Goal: Task Accomplishment & Management: Use online tool/utility

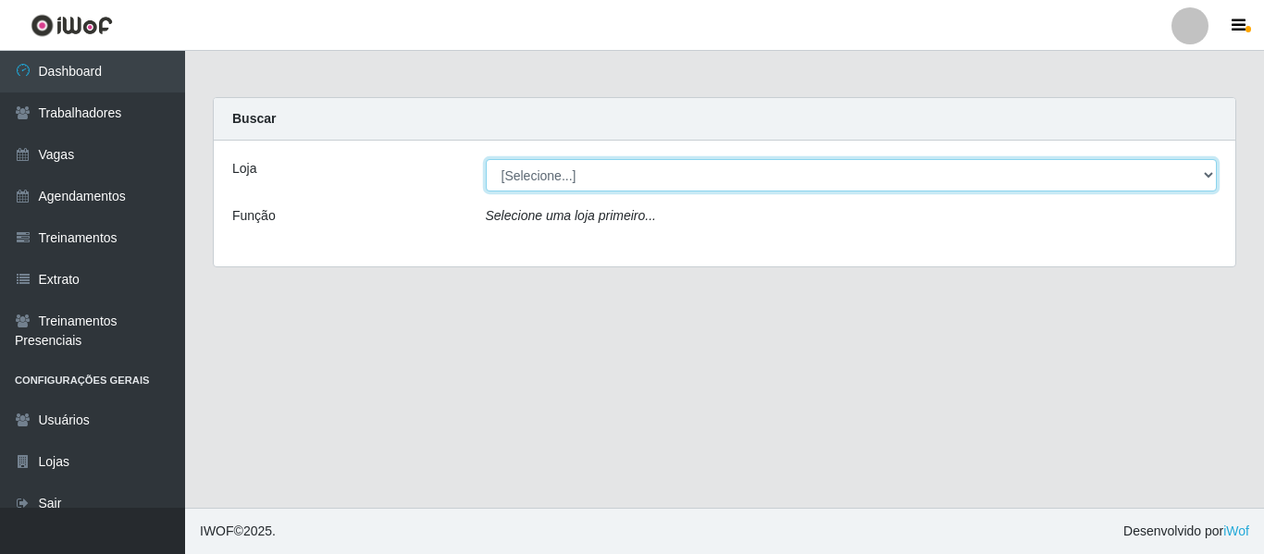
click at [537, 176] on select "[Selecione...] Mister Burg" at bounding box center [852, 175] width 732 height 32
select select "535"
click at [486, 159] on select "[Selecione...] Mister Burg" at bounding box center [852, 175] width 732 height 32
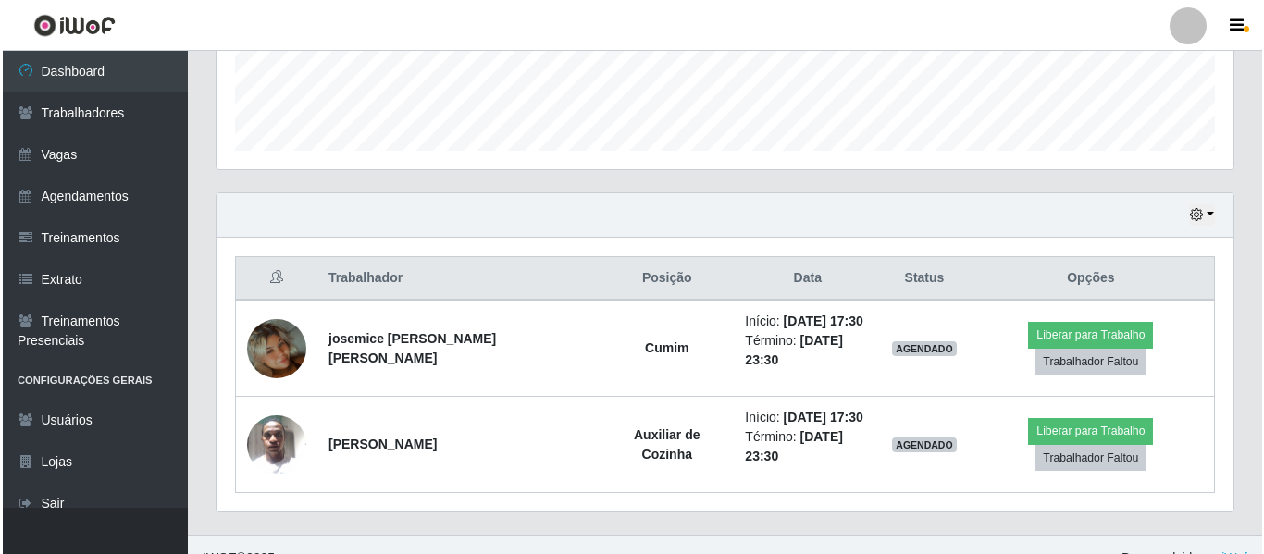
scroll to position [538, 0]
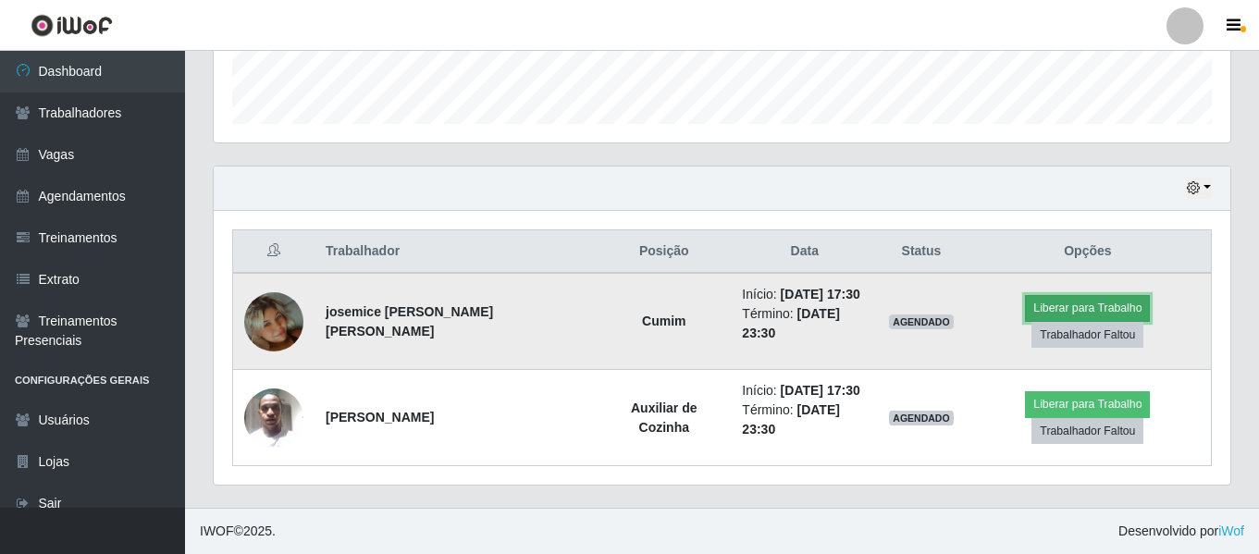
click at [1095, 308] on button "Liberar para Trabalho" at bounding box center [1087, 308] width 125 height 26
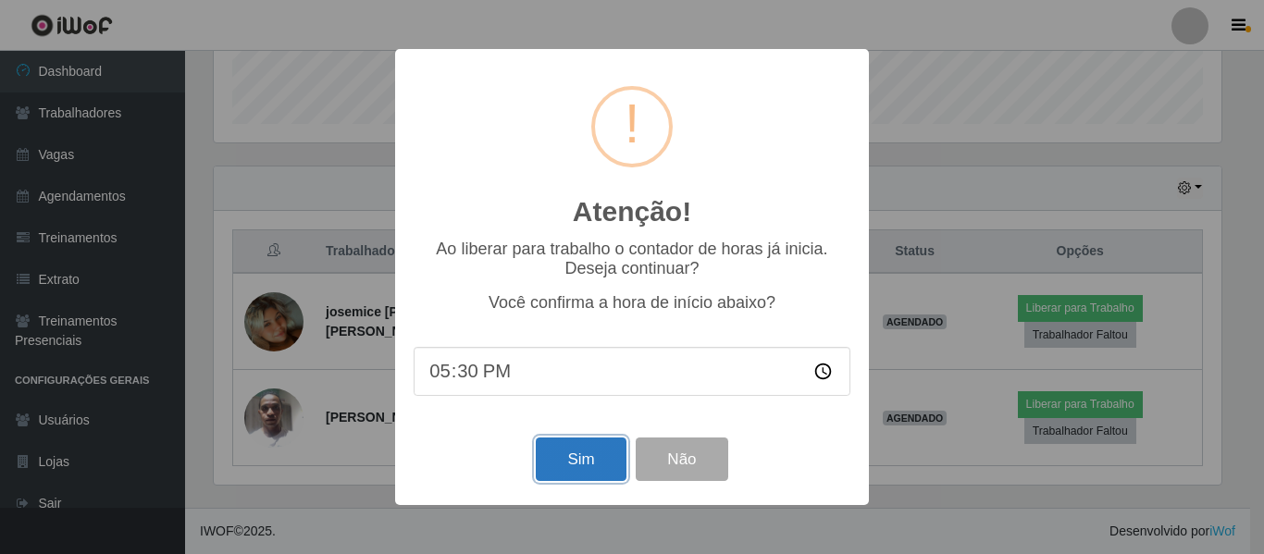
click at [577, 464] on button "Sim" at bounding box center [581, 459] width 90 height 43
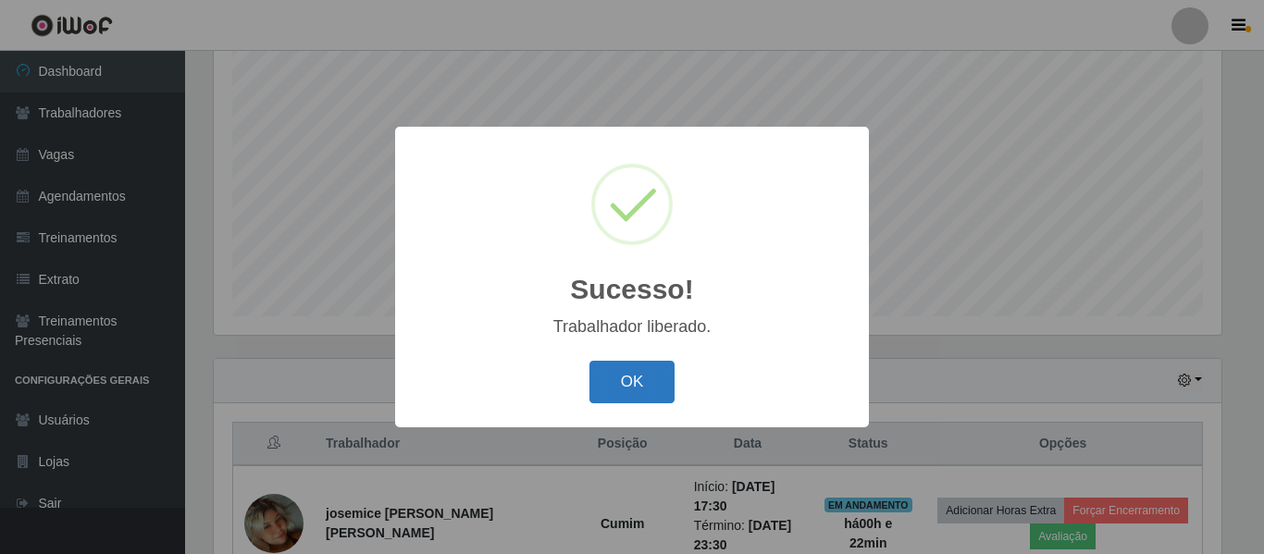
click at [645, 371] on button "OK" at bounding box center [632, 382] width 86 height 43
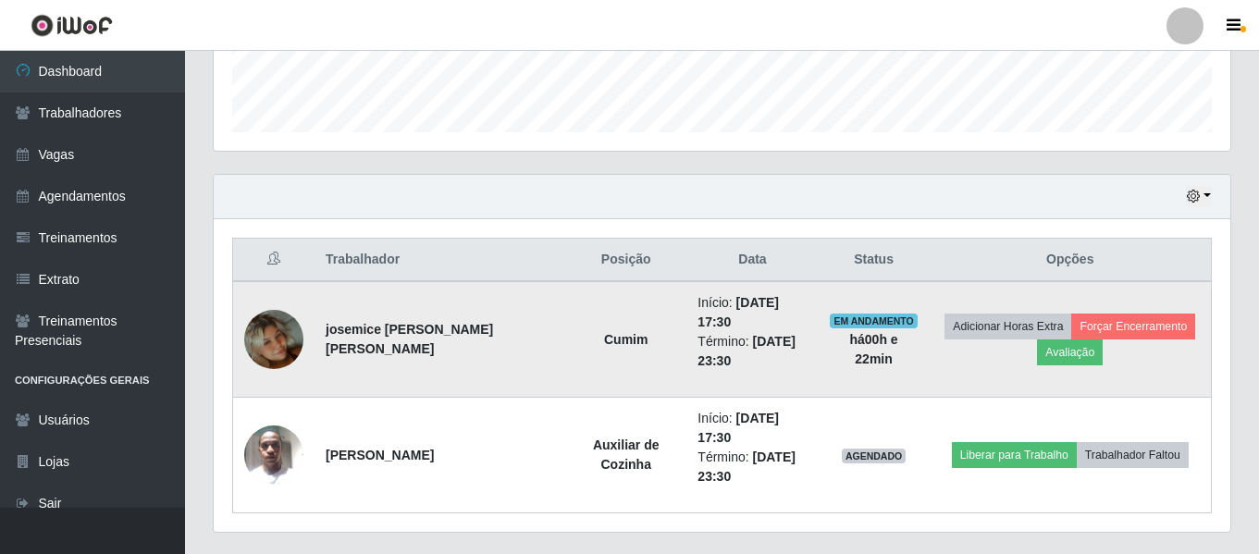
scroll to position [530, 0]
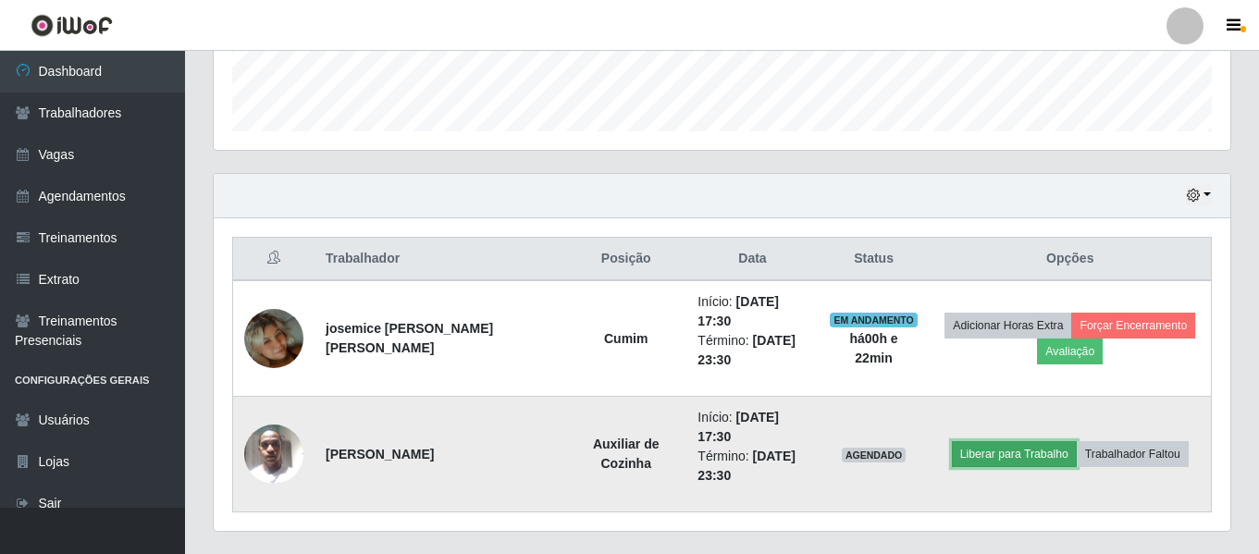
click at [1018, 451] on button "Liberar para Trabalho" at bounding box center [1014, 454] width 125 height 26
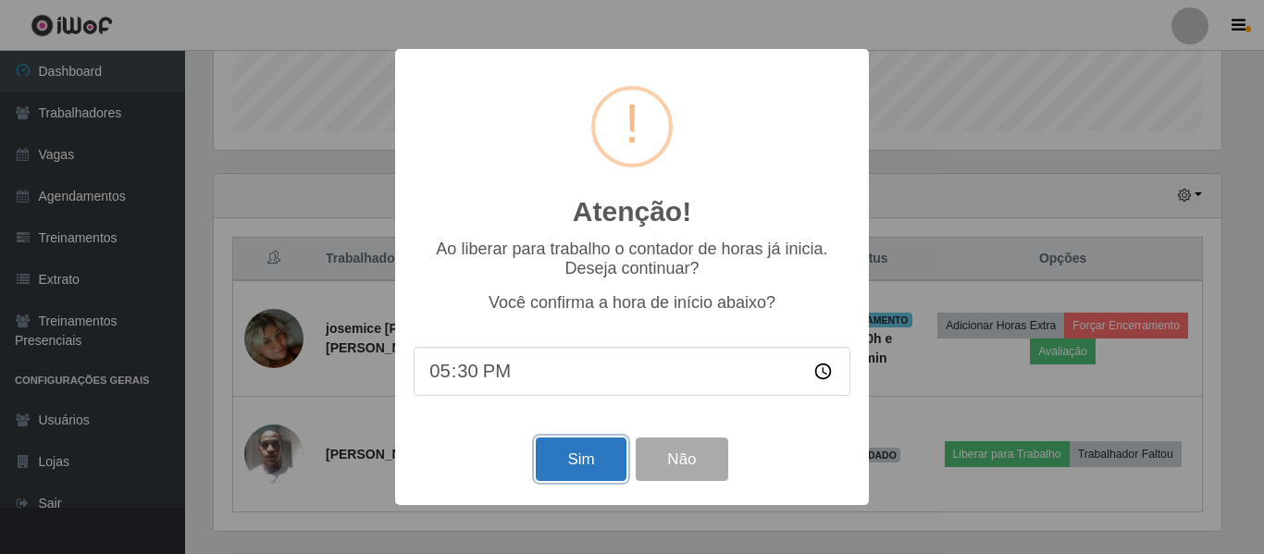
click at [561, 476] on button "Sim" at bounding box center [581, 459] width 90 height 43
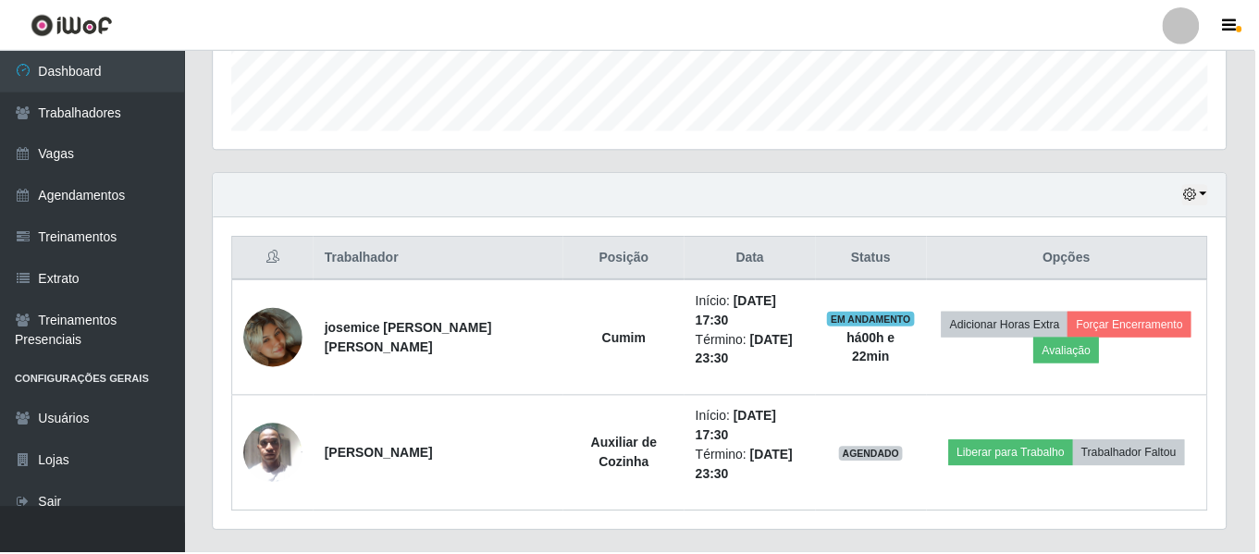
scroll to position [345, 0]
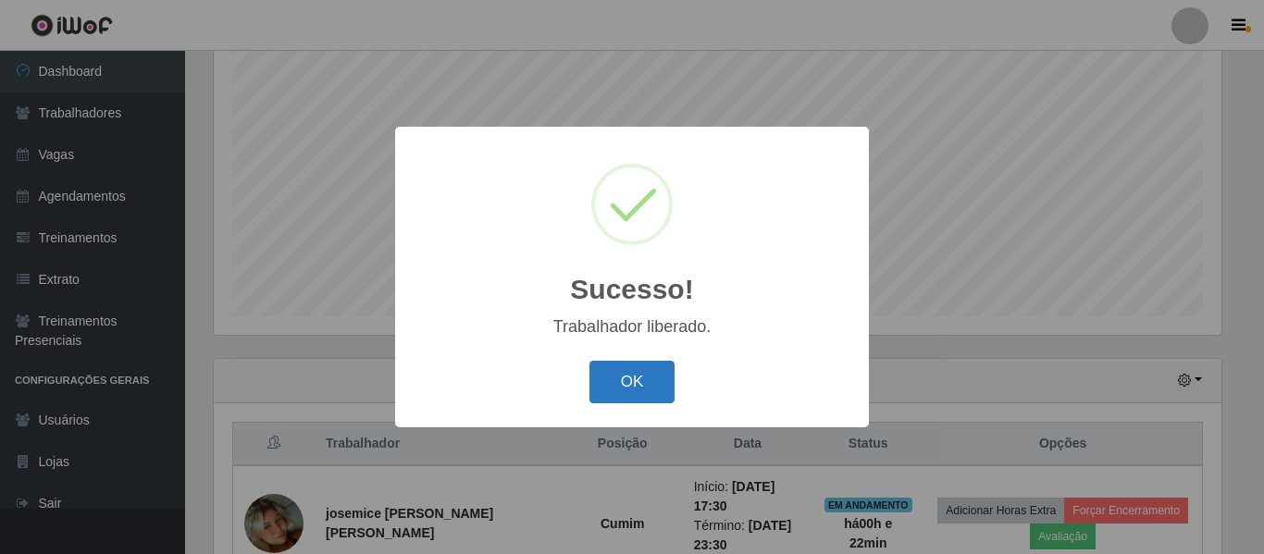
click at [640, 383] on button "OK" at bounding box center [632, 382] width 86 height 43
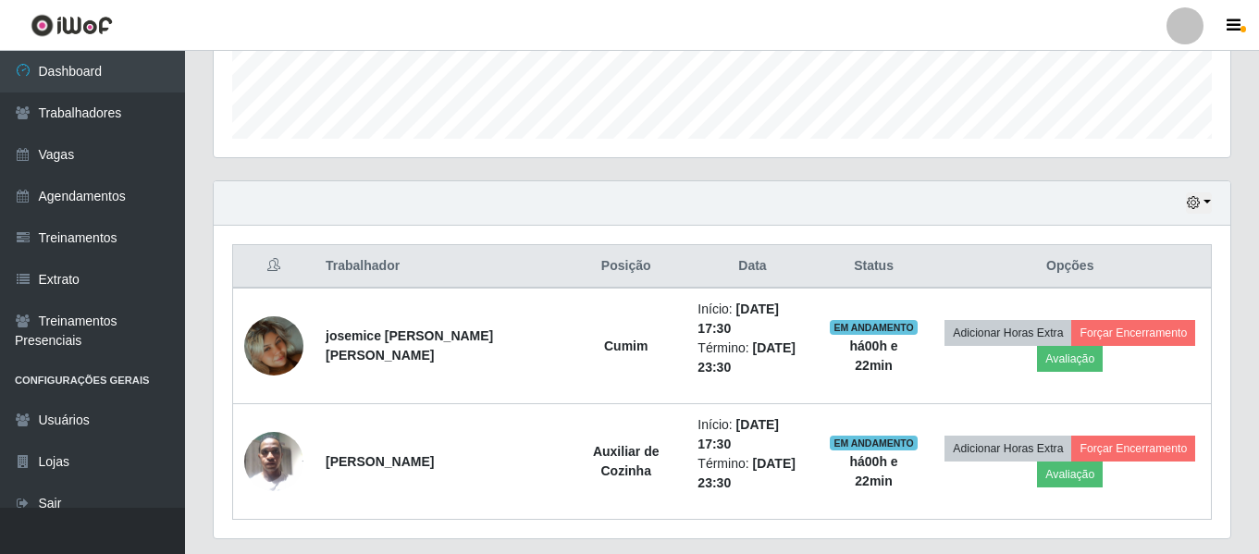
scroll to position [530, 0]
